Goal: Information Seeking & Learning: Learn about a topic

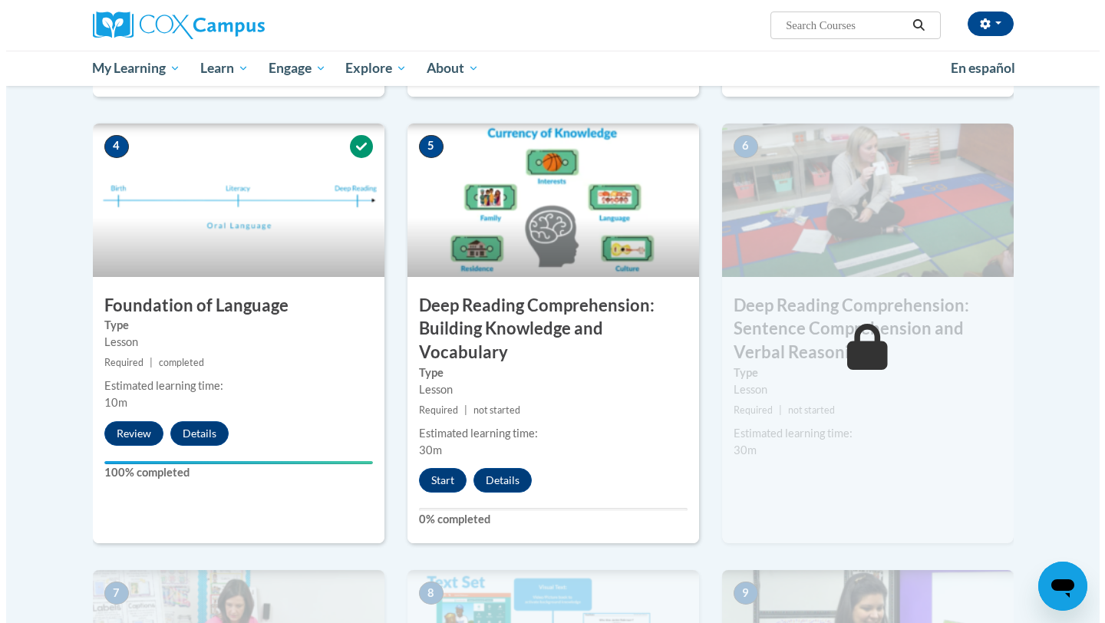
scroll to position [711, 0]
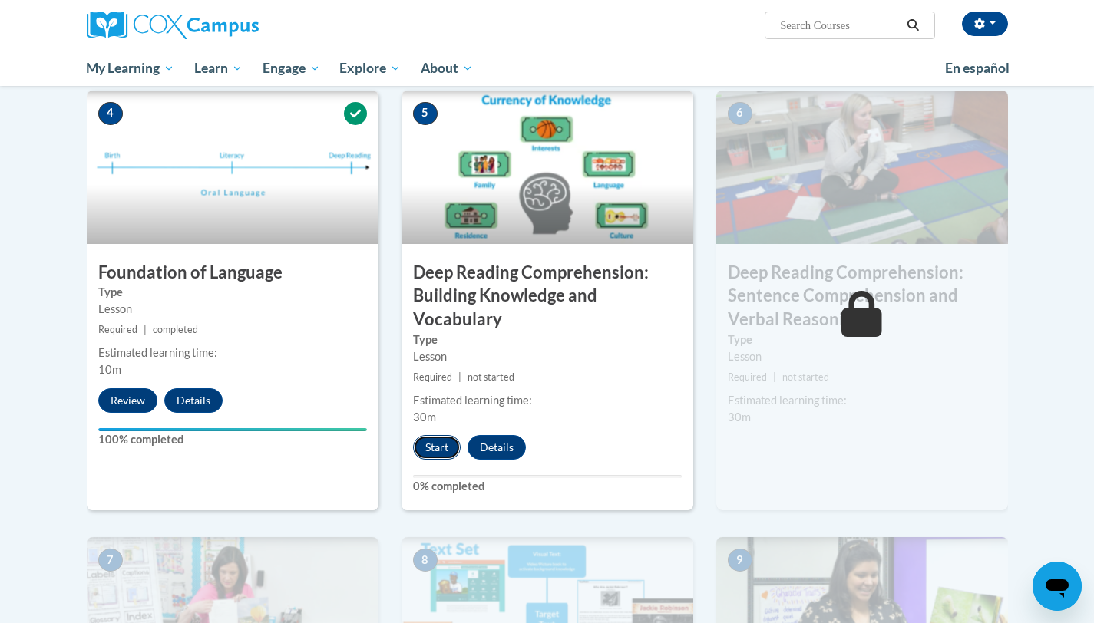
click at [435, 446] on button "Start" at bounding box center [437, 447] width 48 height 25
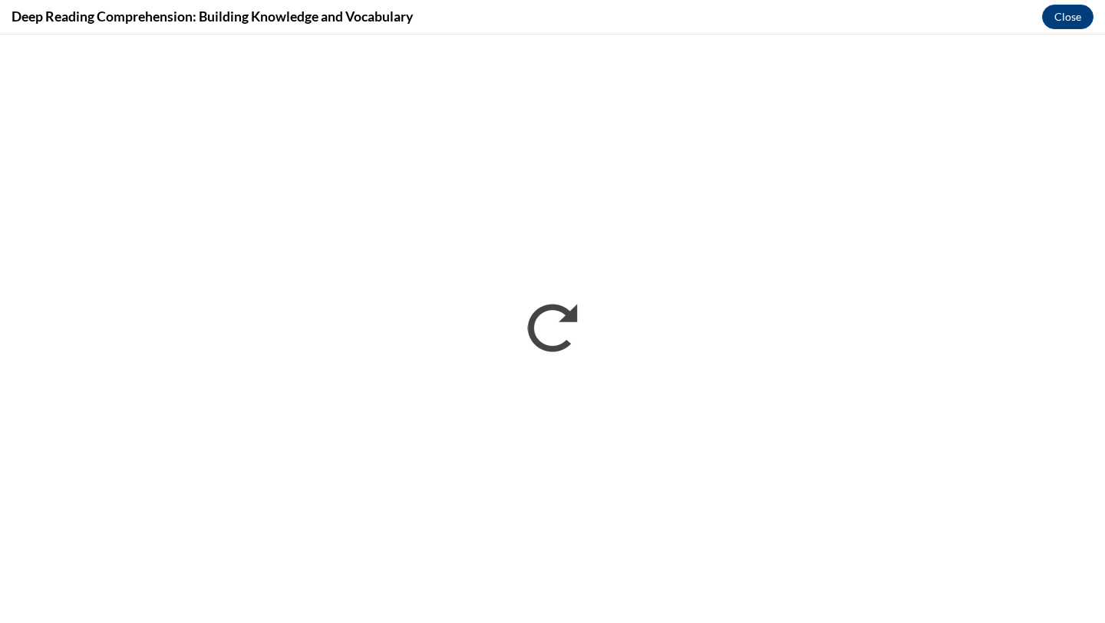
scroll to position [0, 0]
